Goal: Task Accomplishment & Management: Use online tool/utility

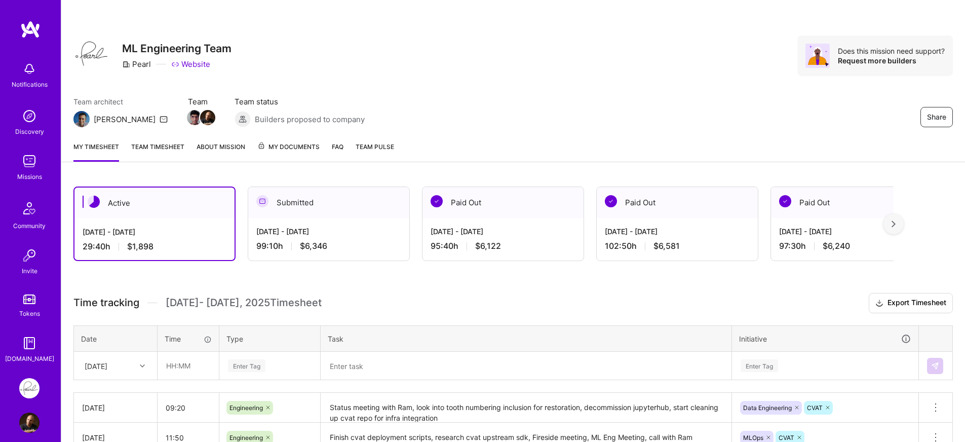
click at [398, 277] on div "Active [DATE] - [DATE] 29:40 h $1,898 Submitted [DATE] - [DATE] 99:10 h $6,346 …" at bounding box center [512, 366] width 903 height 385
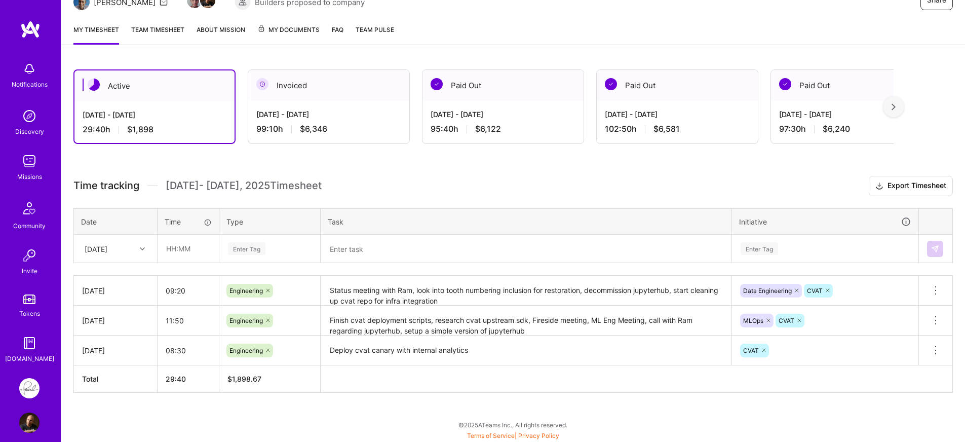
scroll to position [117, 0]
click at [98, 251] on div "[DATE]" at bounding box center [96, 248] width 23 height 11
click at [95, 315] on div "[DATE]" at bounding box center [115, 314] width 82 height 19
click at [190, 253] on input "text" at bounding box center [188, 247] width 60 height 27
type input "08:00"
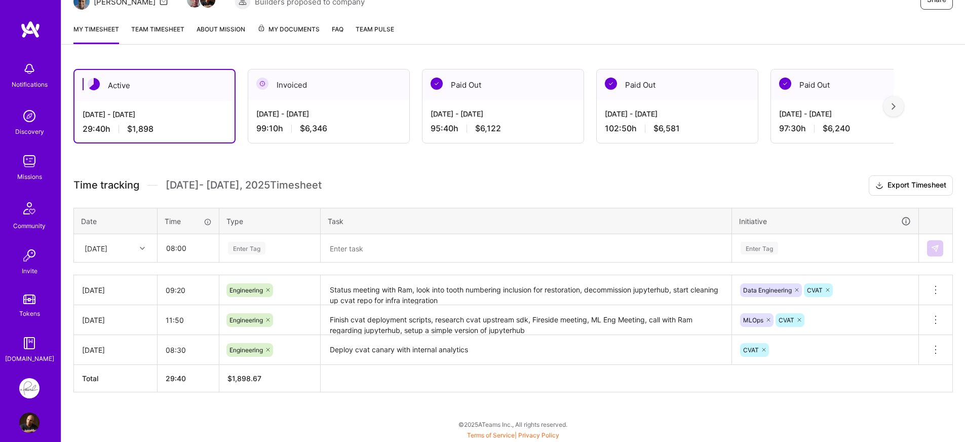
click at [199, 268] on div "Time tracking [DATE] - [DATE] Timesheet Export Timesheet Date Time Type Task In…" at bounding box center [512, 283] width 879 height 217
click at [279, 242] on div "Enter Tag" at bounding box center [270, 248] width 86 height 13
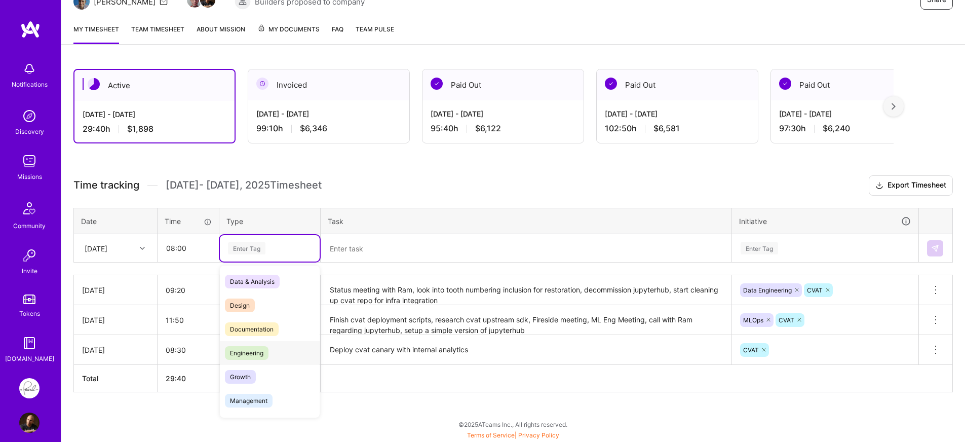
click at [274, 348] on div "Engineering" at bounding box center [270, 353] width 100 height 24
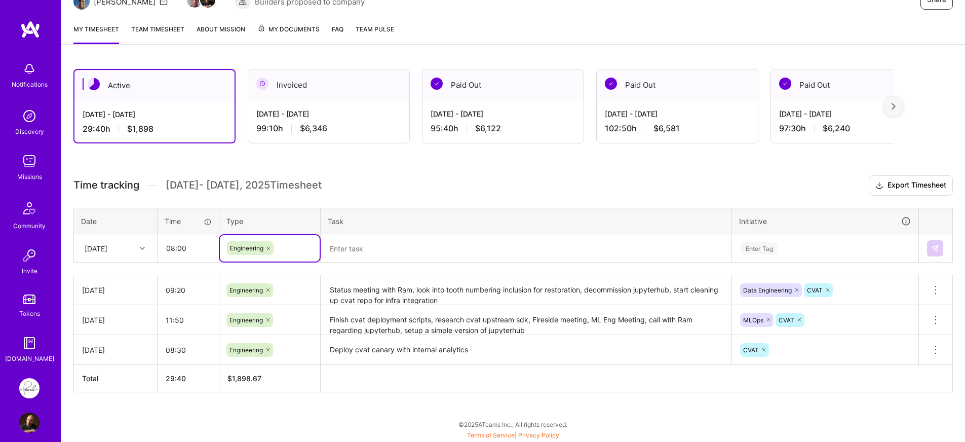
click at [367, 245] on textarea at bounding box center [526, 248] width 409 height 26
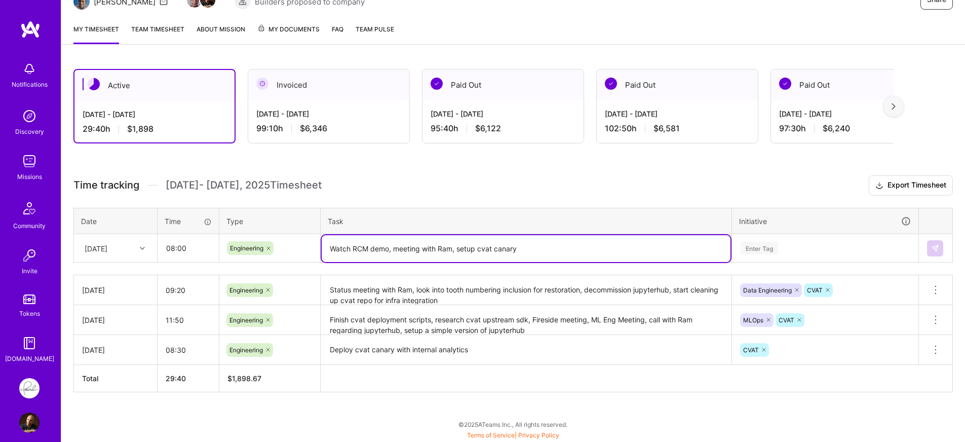
paste textarea "deployment"
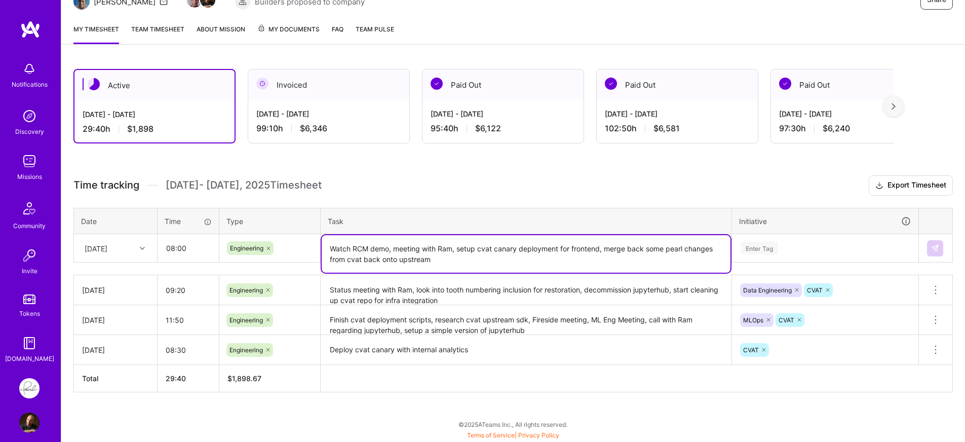
type textarea "Watch RCM demo, meeting with Ram, setup cvat canary deployment for frontend, me…"
click at [793, 241] on div "Enter Tag" at bounding box center [824, 248] width 185 height 26
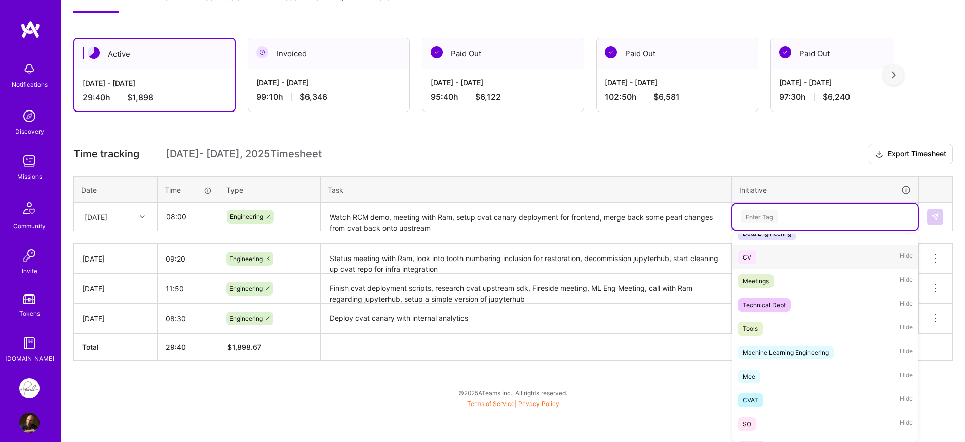
scroll to position [300, 0]
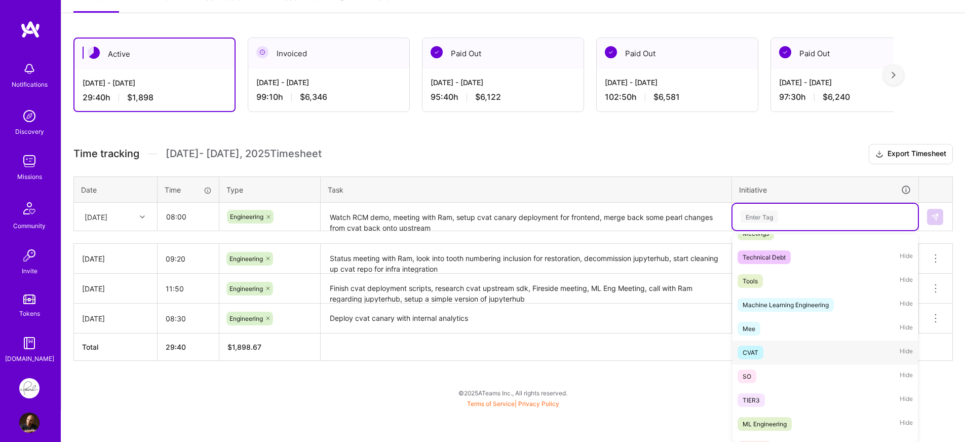
click at [767, 350] on div "CVAT Hide" at bounding box center [824, 352] width 185 height 24
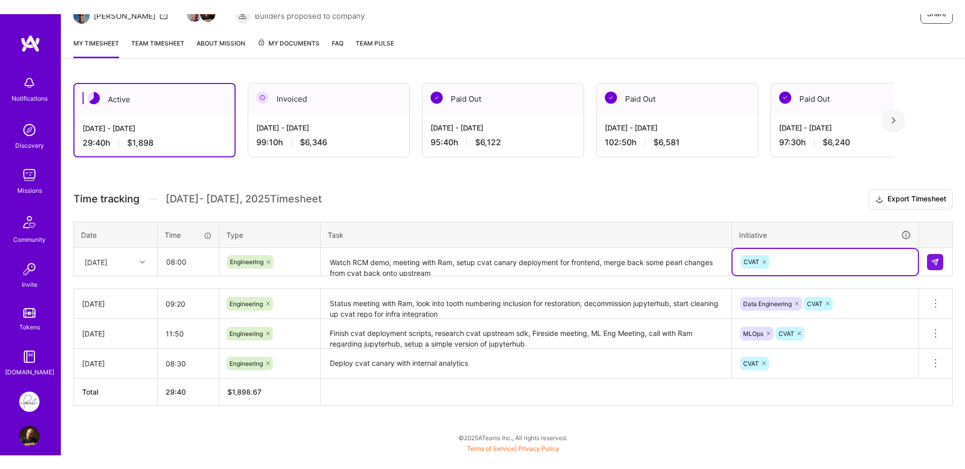
scroll to position [117, 0]
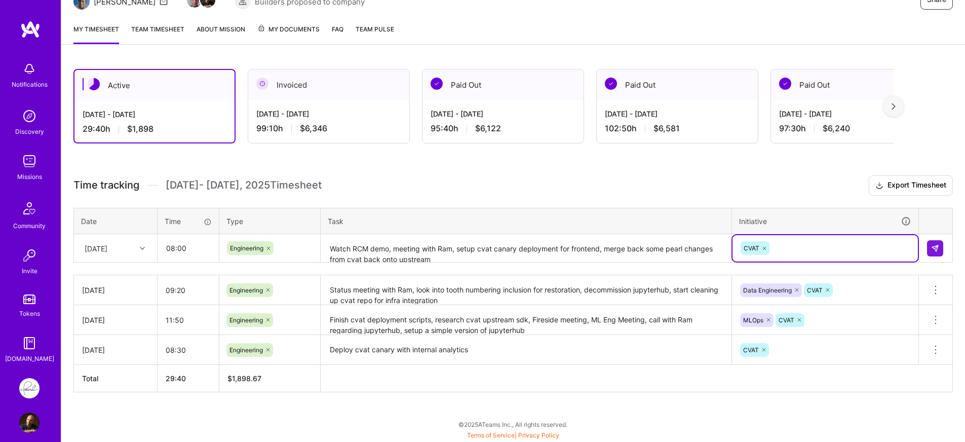
click at [611, 185] on h3 "Time tracking [DATE] - [DATE] Timesheet Export Timesheet" at bounding box center [512, 185] width 879 height 20
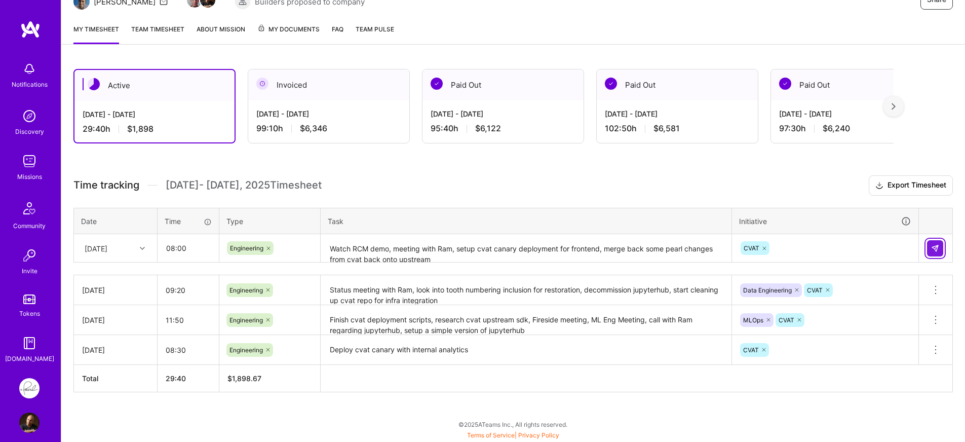
click at [940, 247] on button at bounding box center [935, 248] width 16 height 16
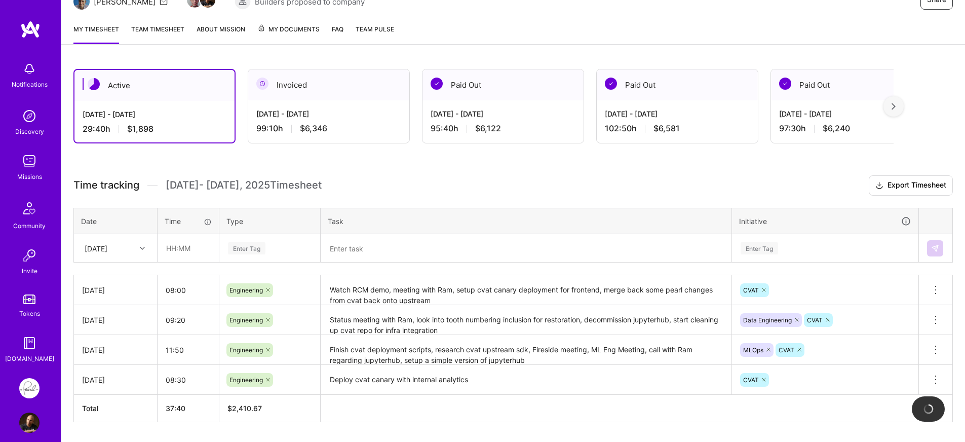
click at [405, 180] on h3 "Time tracking [DATE] - [DATE] Timesheet Export Timesheet" at bounding box center [512, 185] width 879 height 20
click at [404, 189] on h3 "Time tracking [DATE] - [DATE] Timesheet Export Timesheet" at bounding box center [512, 185] width 879 height 20
